Goal: Find specific page/section: Find specific page/section

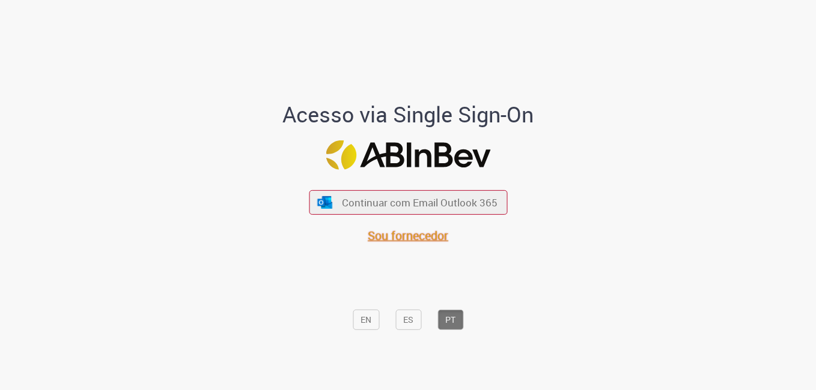
click at [410, 234] on span "Sou fornecedor" at bounding box center [408, 236] width 80 height 16
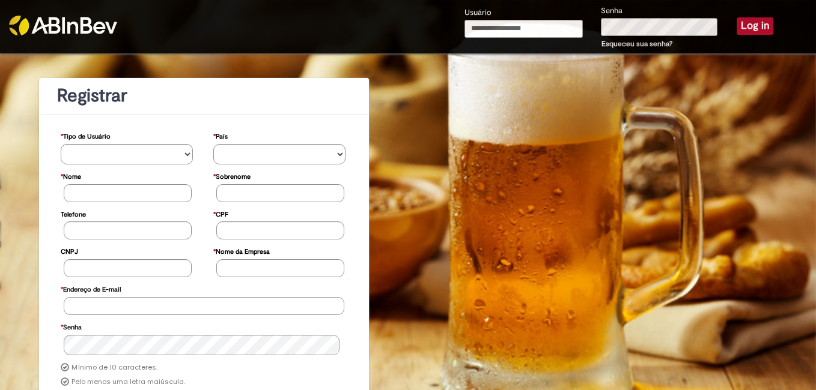
type input "**********"
click at [751, 23] on button "Log in" at bounding box center [754, 25] width 37 height 17
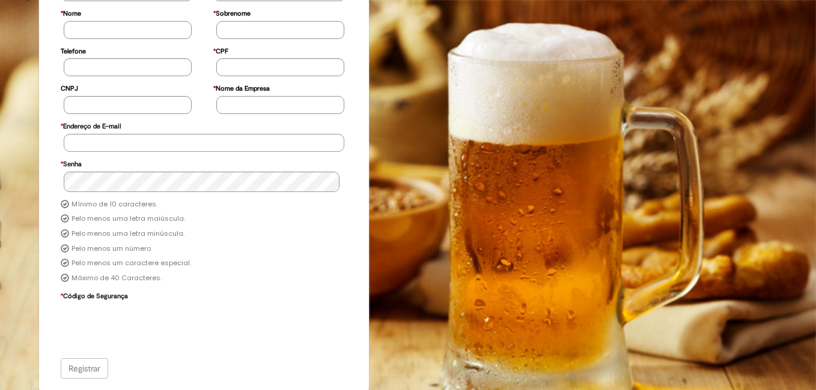
scroll to position [152, 0]
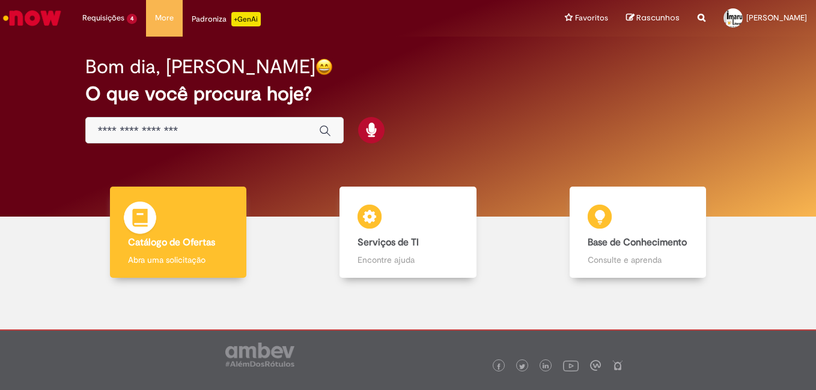
click at [166, 239] on b "Catálogo de Ofertas" at bounding box center [171, 243] width 87 height 12
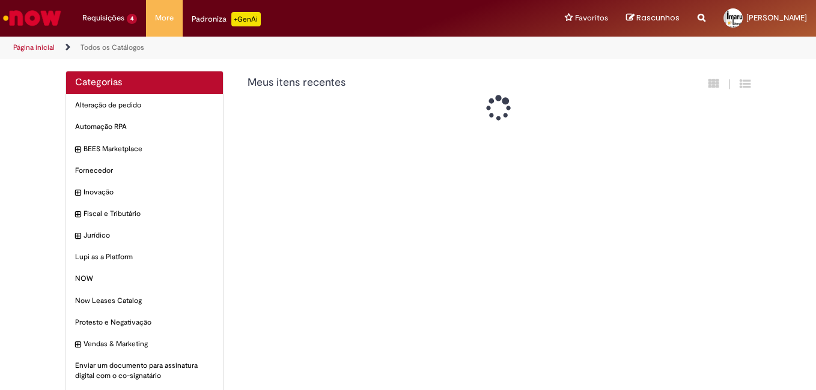
click at [154, 220] on body "Pular para o conteúdo da página Requisições 4 Exibir Todas as Solicitações Soli…" at bounding box center [408, 195] width 816 height 390
